Goal: Transaction & Acquisition: Subscribe to service/newsletter

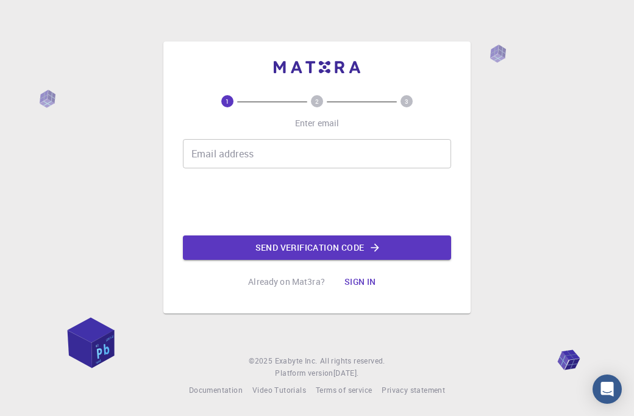
click at [208, 162] on input "Email address" at bounding box center [317, 153] width 268 height 29
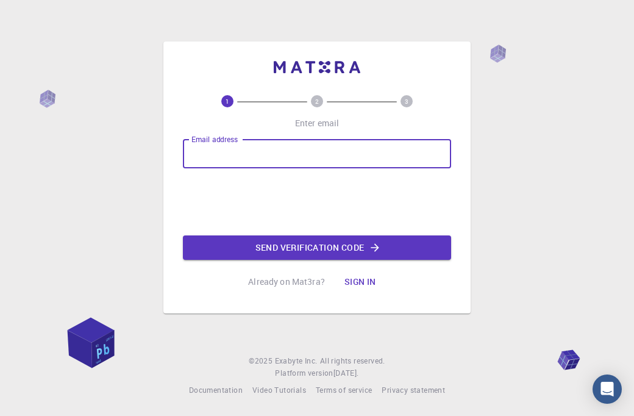
type input "[EMAIL_ADDRESS][DOMAIN_NAME]"
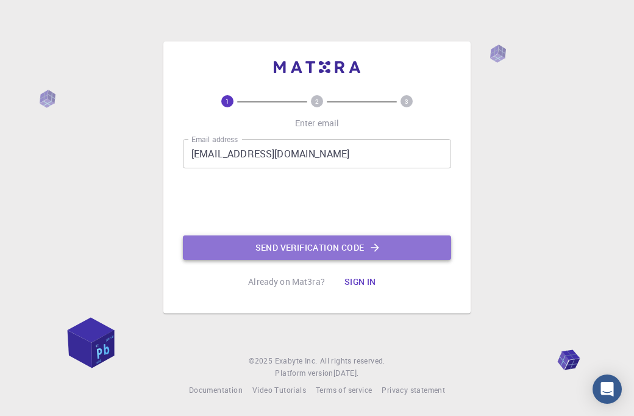
click at [239, 235] on button "Send verification code" at bounding box center [317, 247] width 268 height 24
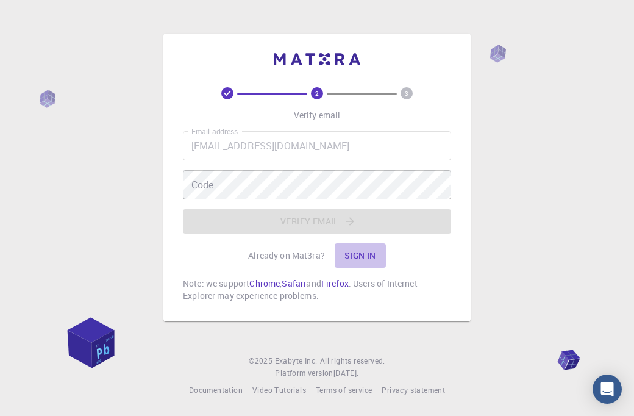
click at [349, 250] on button "Sign in" at bounding box center [360, 255] width 51 height 24
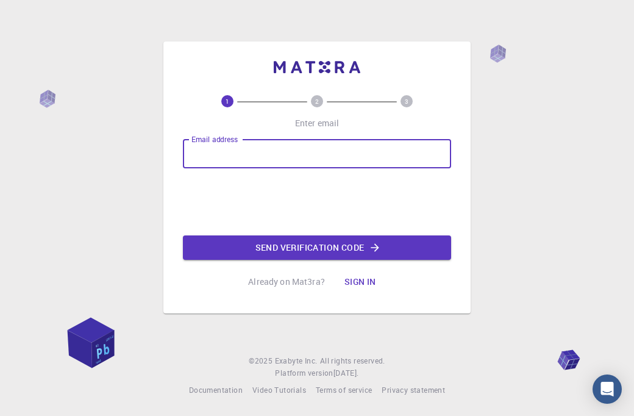
click at [218, 155] on input "Email address" at bounding box center [317, 153] width 268 height 29
type input "H"
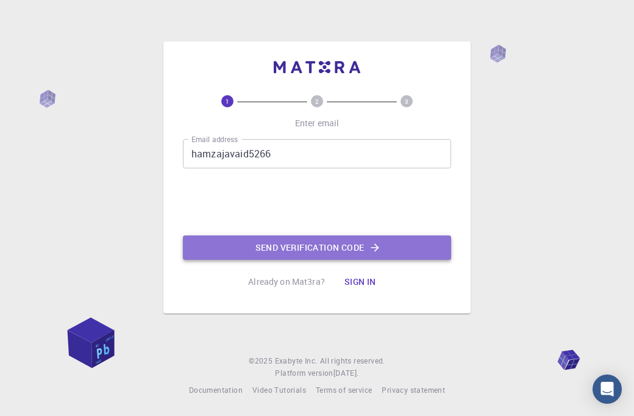
click at [249, 245] on button "Send verification code" at bounding box center [317, 247] width 268 height 24
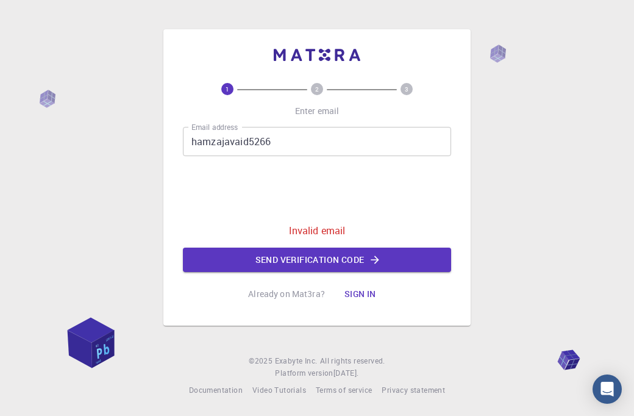
click at [328, 145] on input "hamzajavaid5266" at bounding box center [317, 141] width 268 height 29
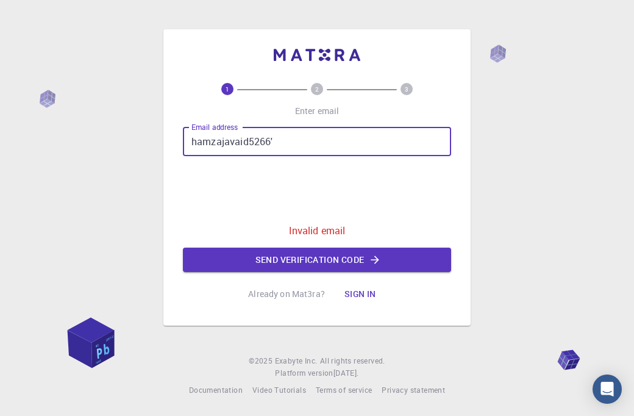
drag, startPoint x: 328, startPoint y: 145, endPoint x: 146, endPoint y: 228, distance: 200.2
click at [146, 228] on div "1 2 3 Enter email Email address hamzajavaid5266' Email address 0cAFcWeA6NwFNcyw…" at bounding box center [317, 208] width 634 height 416
click at [310, 143] on input "hamzajavaid5266'" at bounding box center [317, 141] width 268 height 29
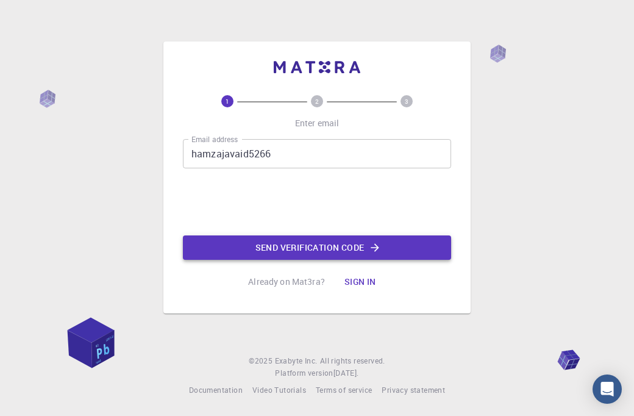
click at [252, 241] on button "Send verification code" at bounding box center [317, 247] width 268 height 24
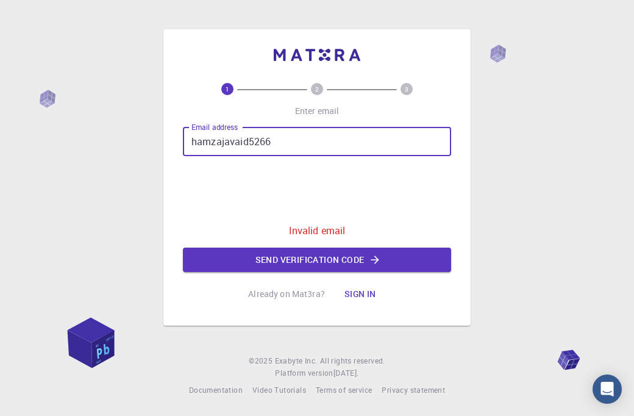
click at [299, 147] on input "hamzajavaid5266" at bounding box center [317, 141] width 268 height 29
click at [294, 151] on input "hamzajavaid5266" at bounding box center [317, 141] width 268 height 29
type input "h"
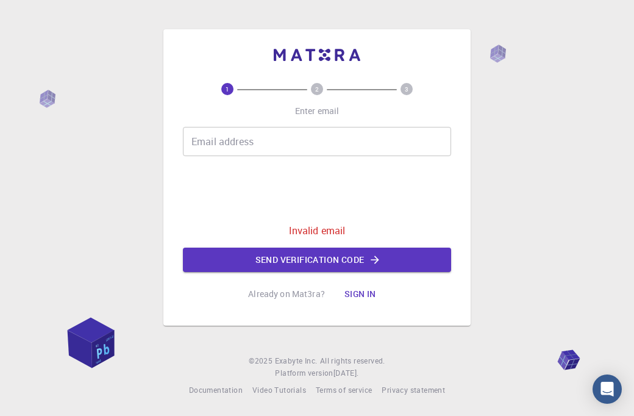
click at [252, 133] on input "Email address" at bounding box center [317, 141] width 268 height 29
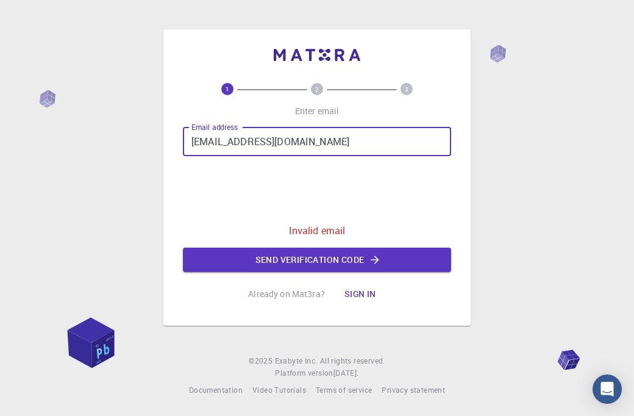
click at [239, 141] on input "[EMAIL_ADDRESS][DOMAIN_NAME]" at bounding box center [317, 141] width 268 height 29
click at [241, 148] on input "[EMAIL_ADDRESS][DOMAIN_NAME]" at bounding box center [317, 141] width 268 height 29
type input "[EMAIL_ADDRESS][DOMAIN_NAME]"
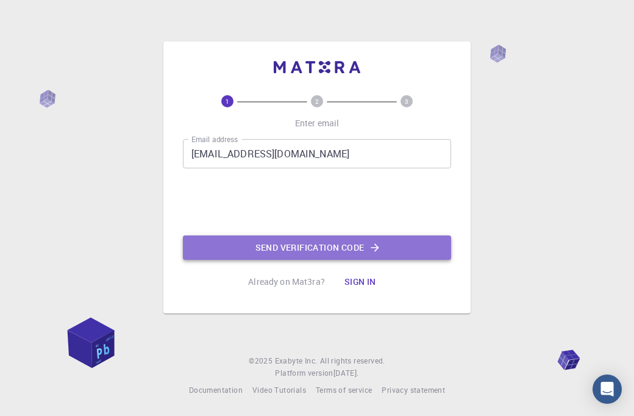
click at [220, 241] on button "Send verification code" at bounding box center [317, 247] width 268 height 24
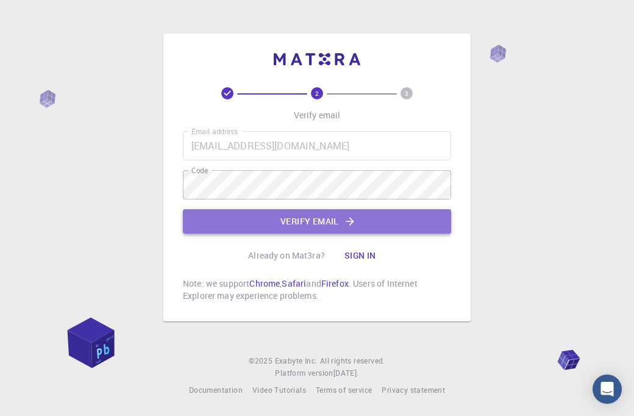
click at [288, 222] on button "Verify email" at bounding box center [317, 221] width 268 height 24
